Goal: Find specific page/section: Find specific page/section

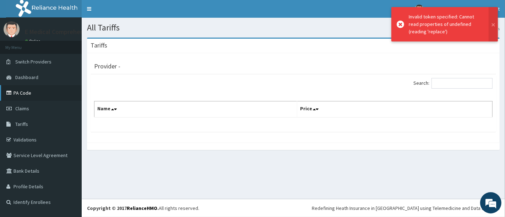
click at [37, 97] on link "PA Code" at bounding box center [41, 93] width 82 height 16
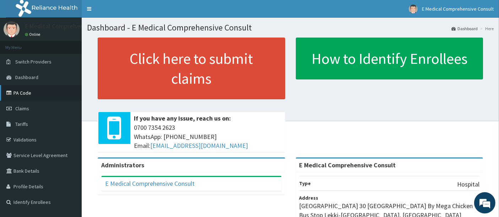
click at [24, 92] on link "PA Code" at bounding box center [41, 93] width 82 height 16
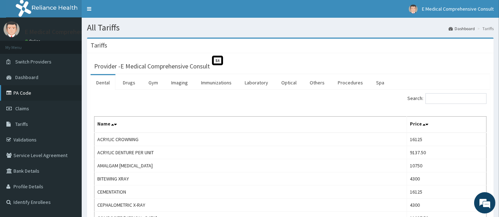
click at [26, 90] on link "PA Code" at bounding box center [41, 93] width 82 height 16
